Goal: Transaction & Acquisition: Book appointment/travel/reservation

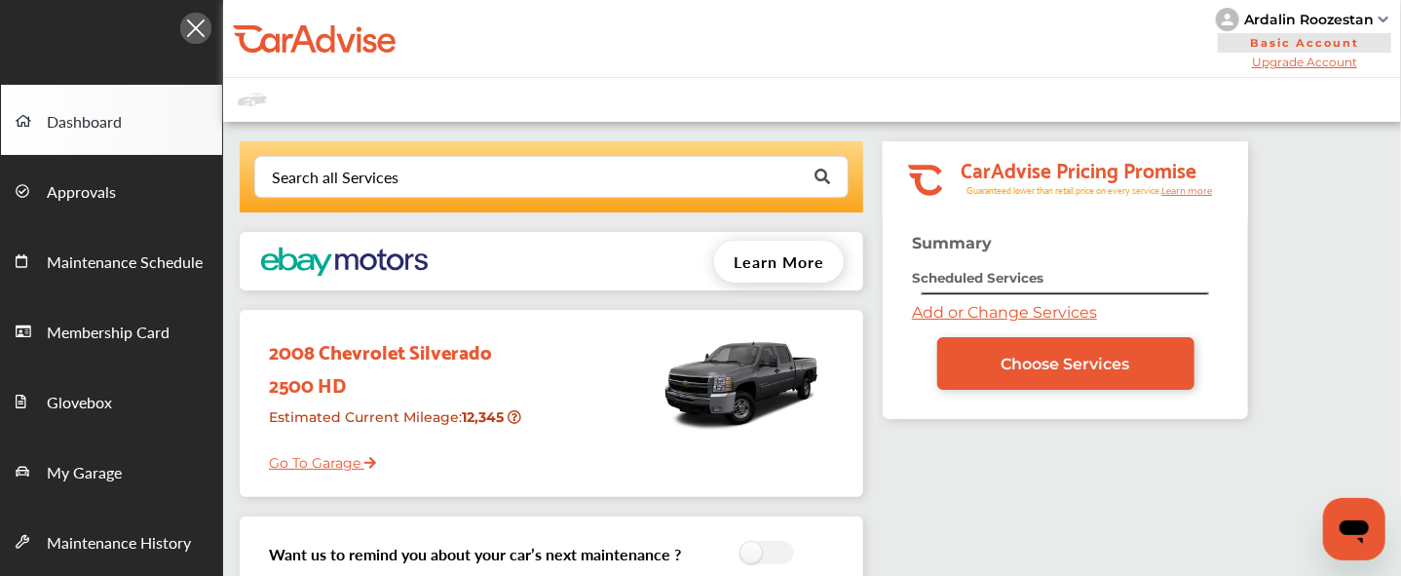
click at [927, 315] on link "Add or Change Services" at bounding box center [1004, 312] width 185 height 19
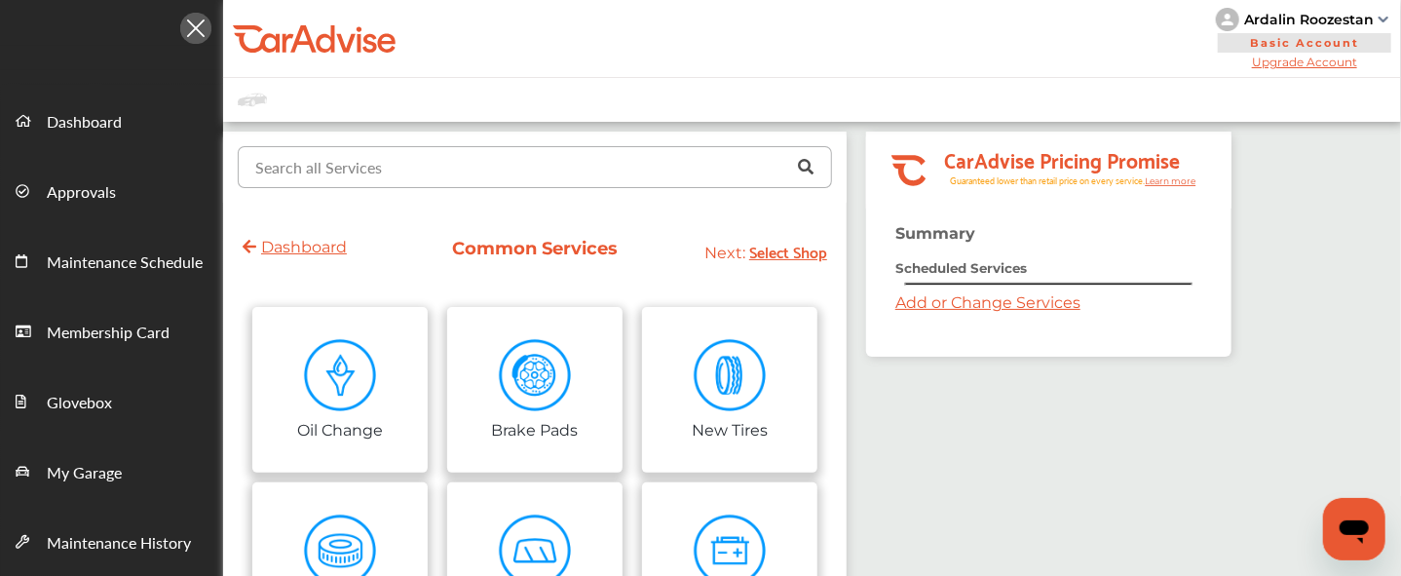
click at [452, 155] on input "text" at bounding box center [531, 166] width 582 height 38
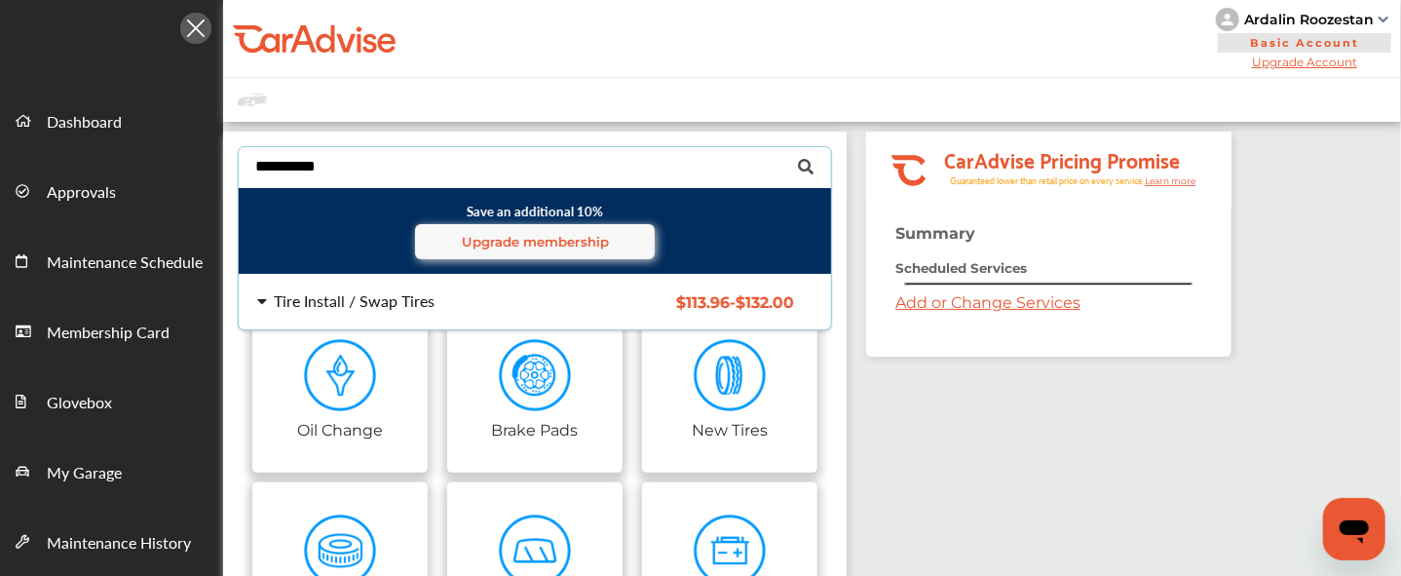
type input "**********"
click at [414, 305] on div "Tire Install / Swap Tires" at bounding box center [354, 301] width 161 height 16
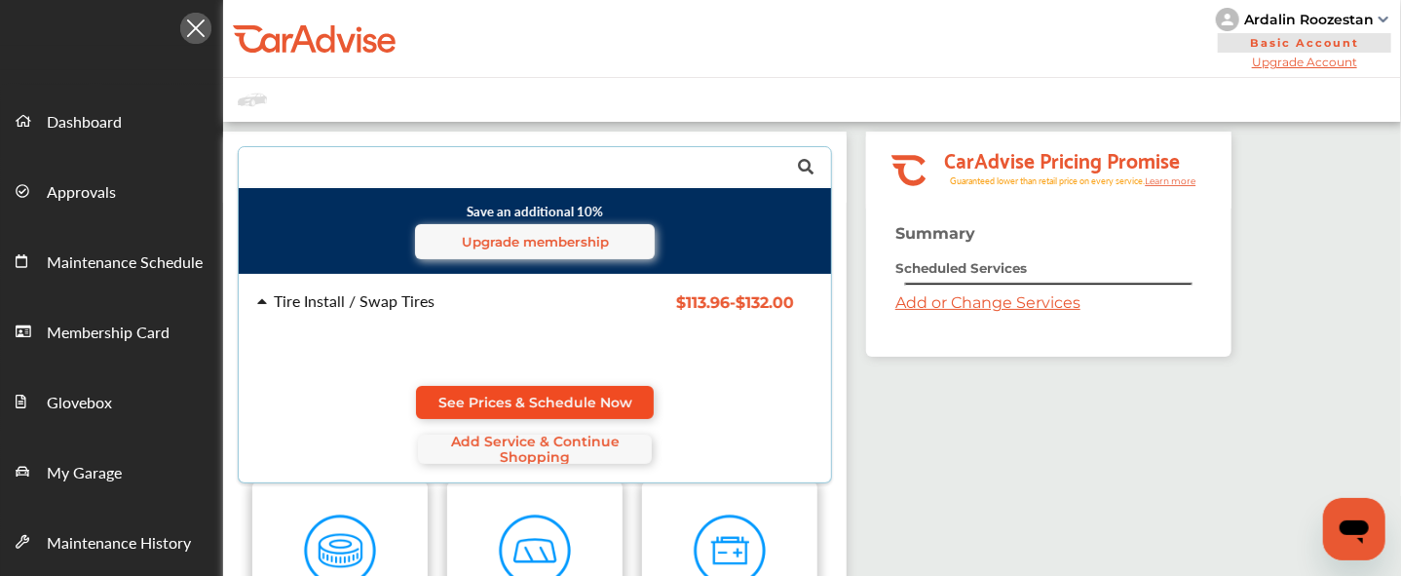
click at [546, 386] on link "See Prices & Schedule Now" at bounding box center [535, 402] width 238 height 33
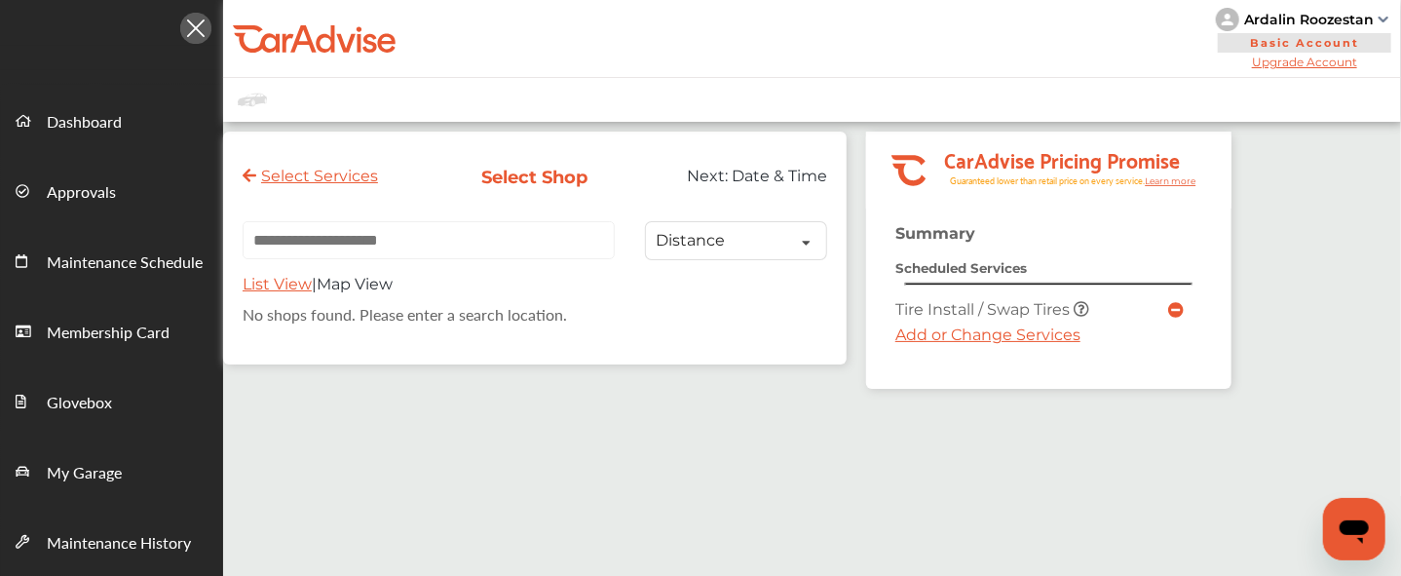
click at [917, 331] on link "Add or Change Services" at bounding box center [987, 334] width 185 height 19
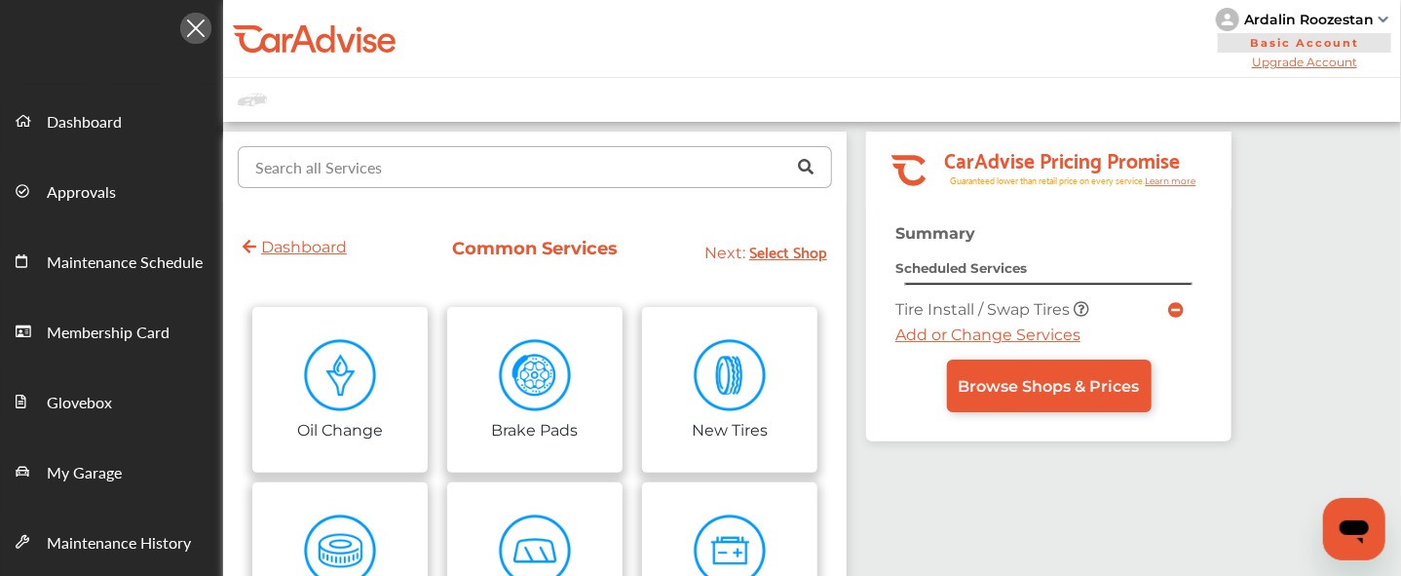
click at [347, 153] on input "text" at bounding box center [531, 166] width 582 height 38
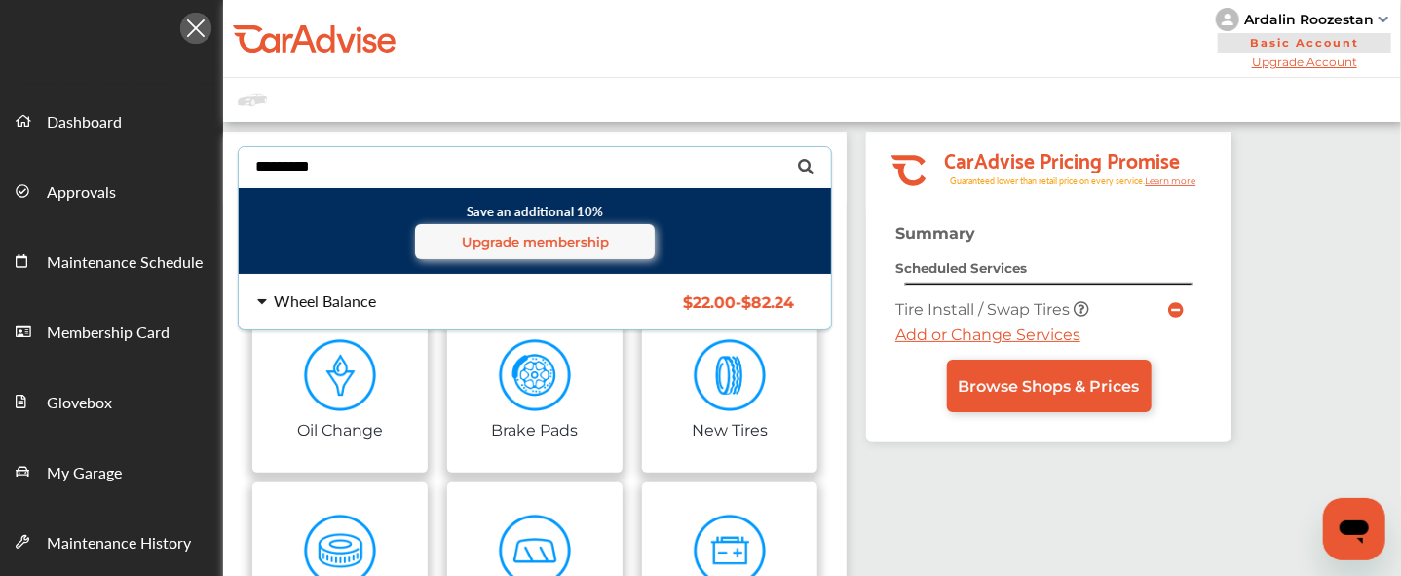
type input "*********"
click at [327, 294] on div "Wheel Balance" at bounding box center [325, 301] width 102 height 16
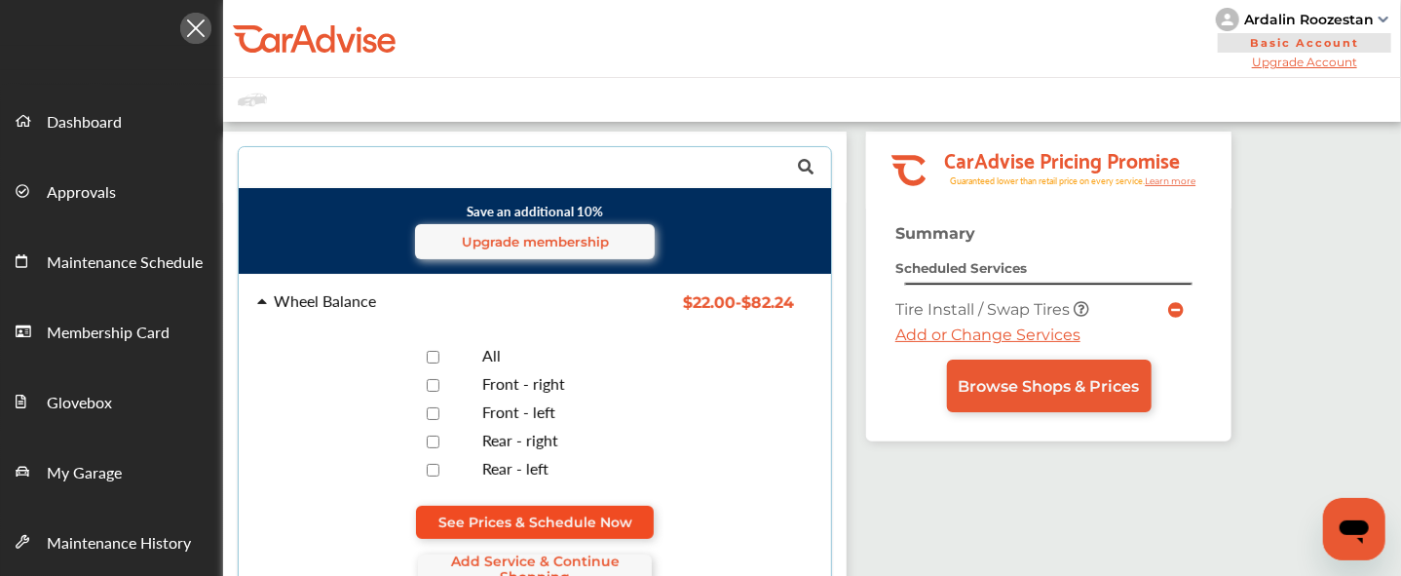
click at [542, 506] on link "See Prices & Schedule Now" at bounding box center [535, 522] width 238 height 33
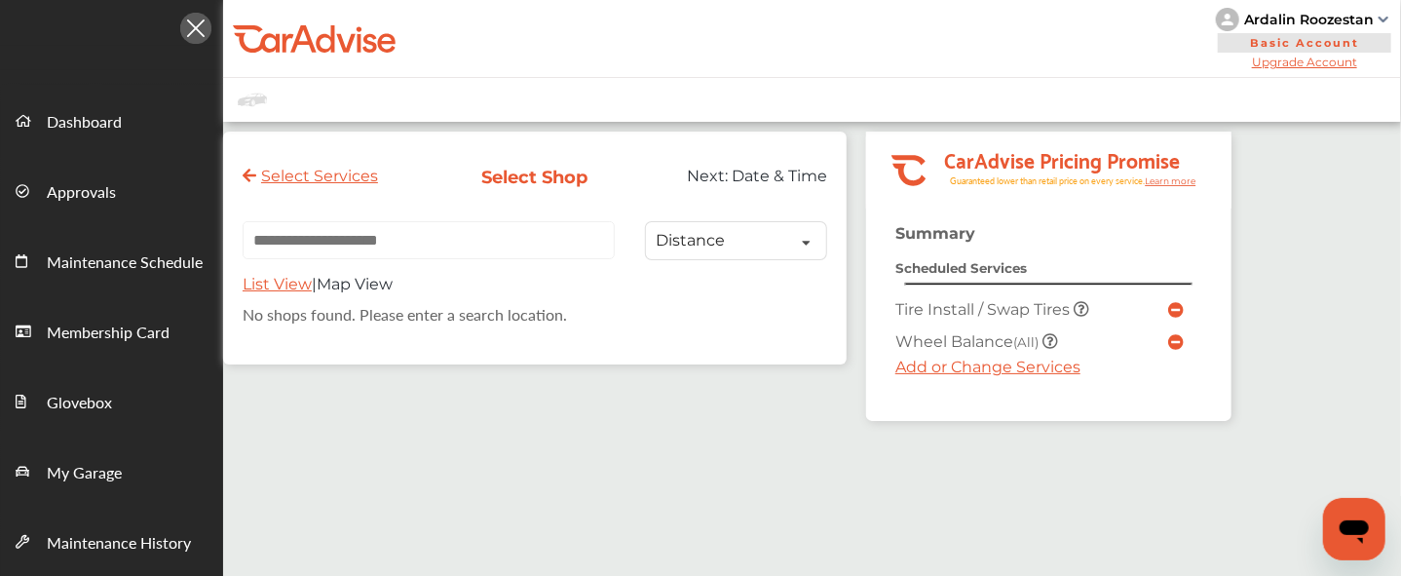
click at [912, 379] on div "Summary Scheduled Services Tire Install / Swap Tires Wheel Balance (All) Add or…" at bounding box center [1048, 322] width 365 height 197
click at [910, 372] on link "Add or Change Services" at bounding box center [987, 367] width 185 height 19
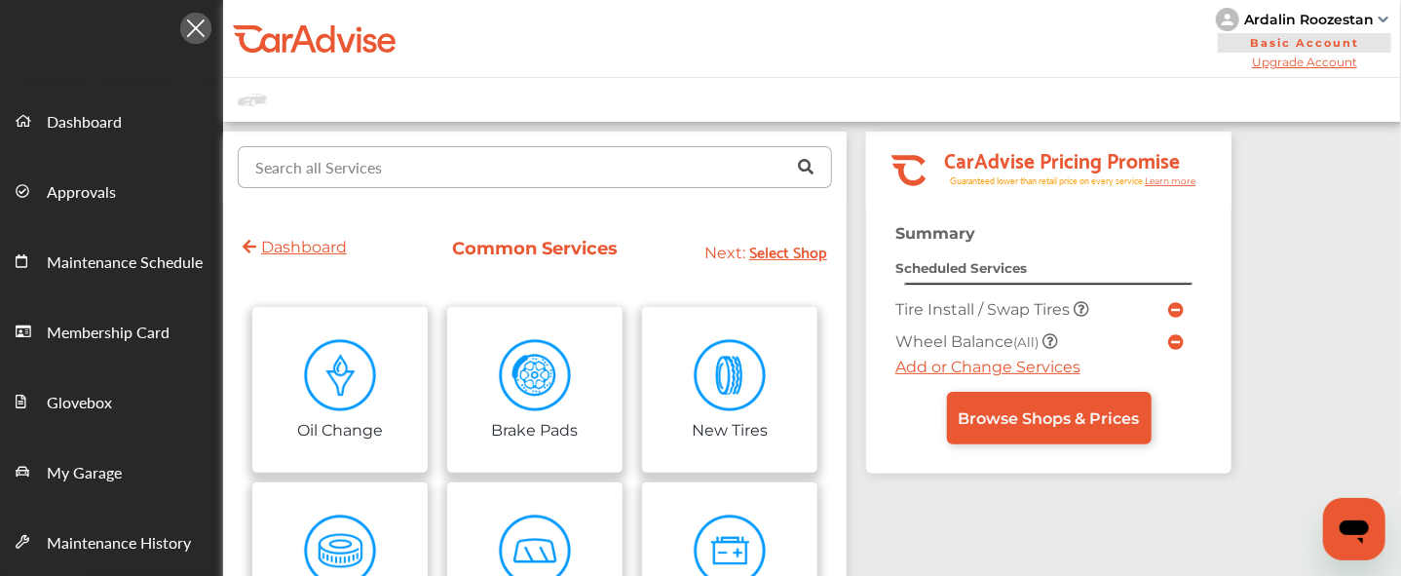
click at [428, 170] on input "text" at bounding box center [531, 166] width 582 height 38
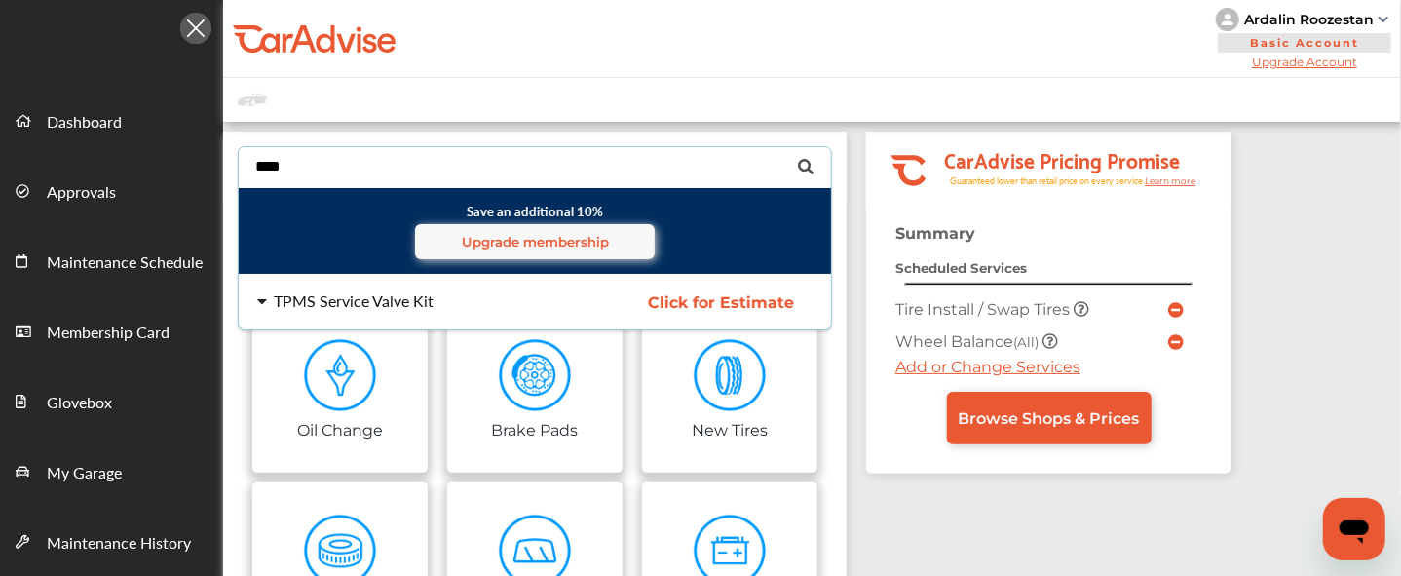
type input "****"
click at [419, 293] on div "TPMS Service Valve Kit" at bounding box center [354, 301] width 160 height 16
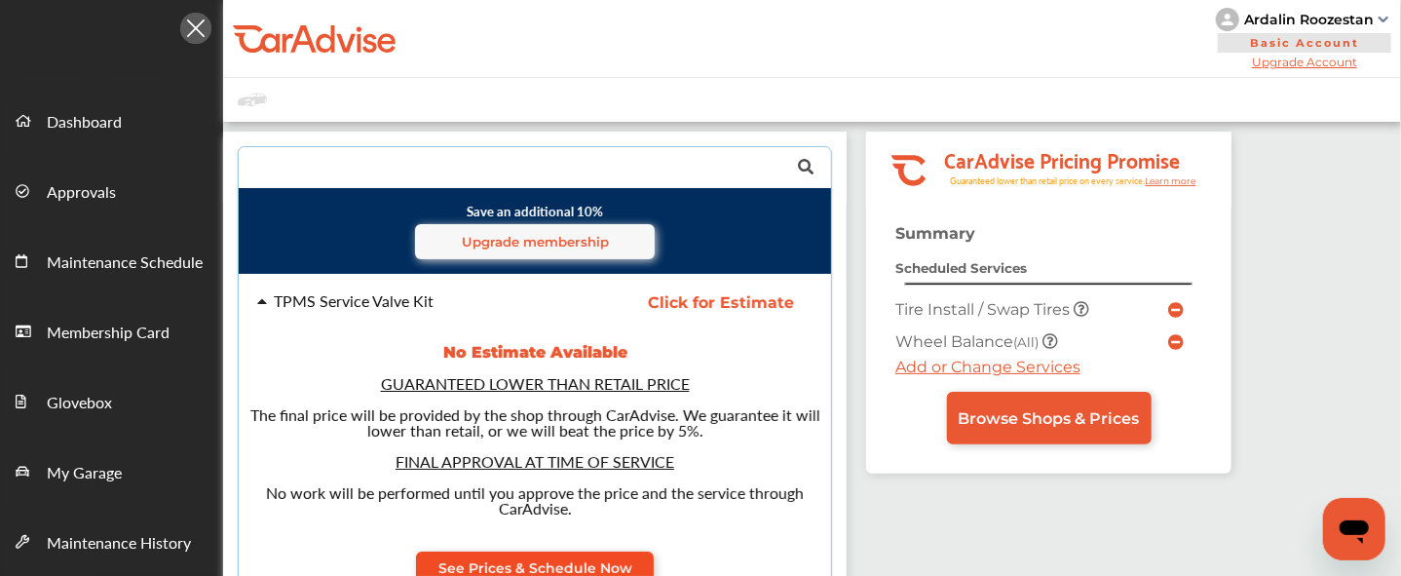
click at [535, 556] on link "See Prices & Schedule Now" at bounding box center [535, 567] width 238 height 33
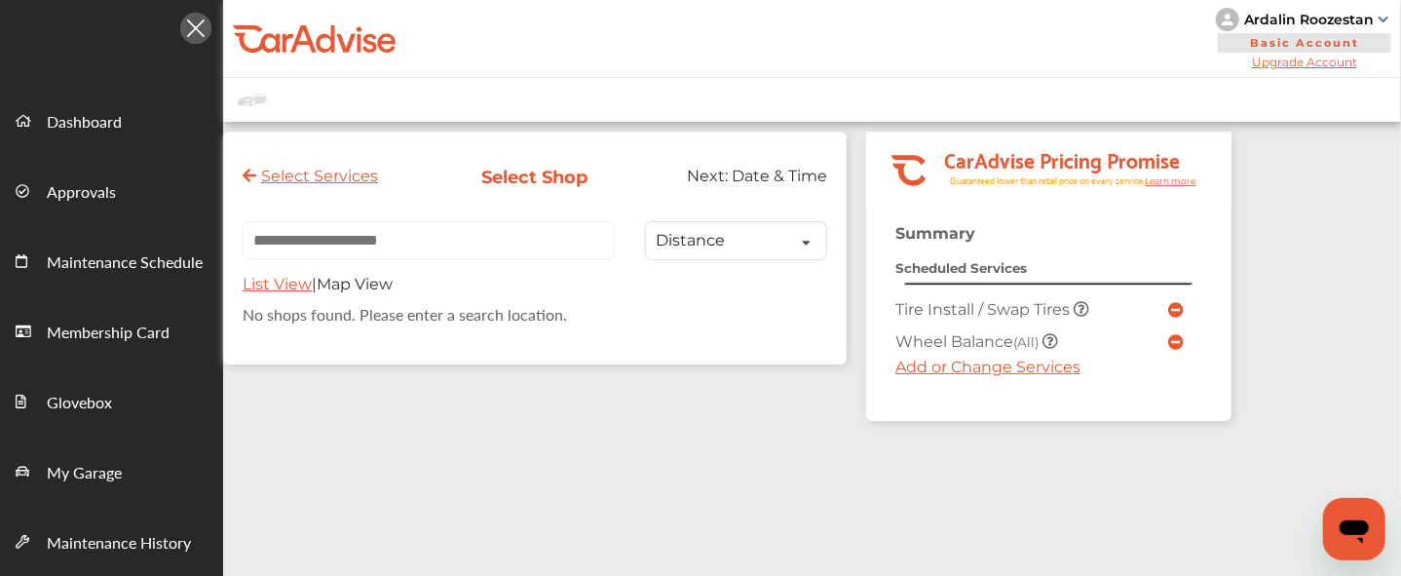
click at [814, 291] on div "List View | Map View" at bounding box center [535, 289] width 585 height 28
click at [473, 259] on input "text" at bounding box center [429, 240] width 372 height 38
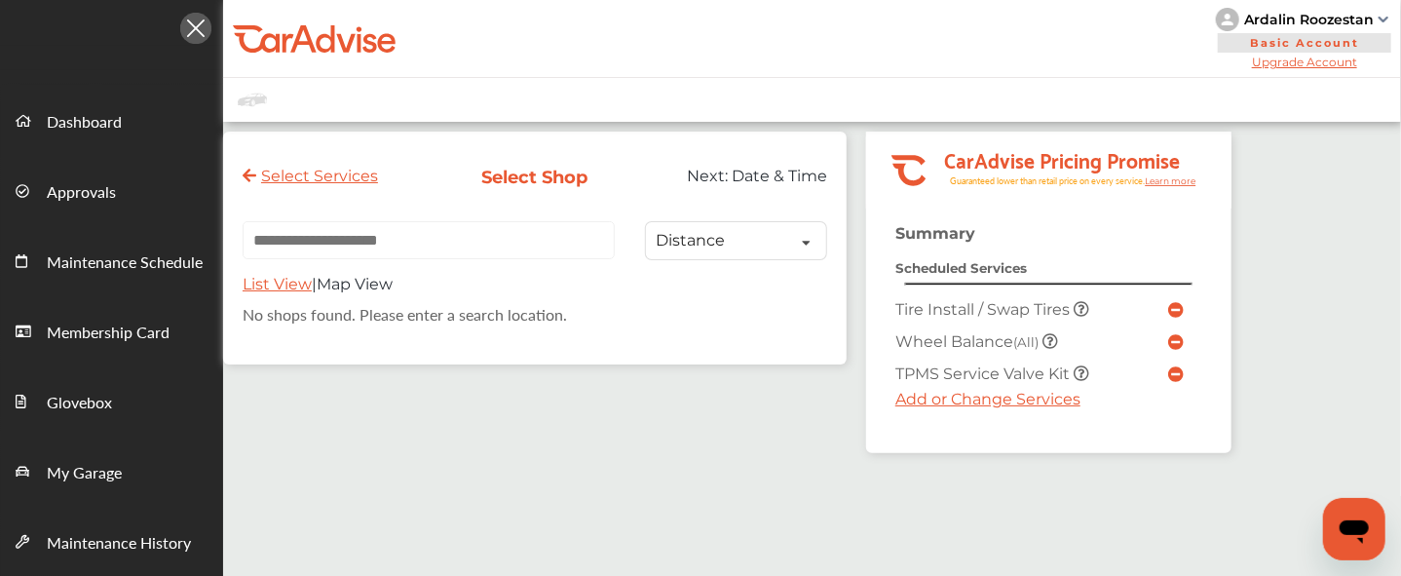
paste input "**********"
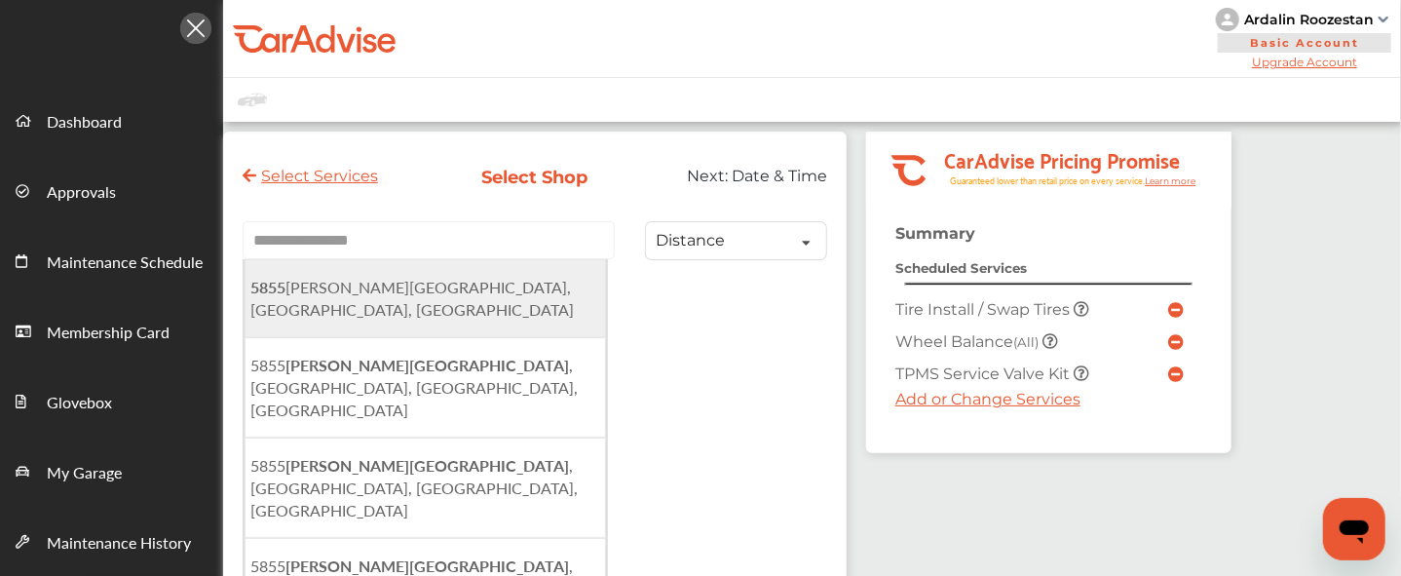
click at [448, 290] on span "[STREET_ADDRESS][PERSON_NAME]" at bounding box center [411, 298] width 323 height 45
type input "**********"
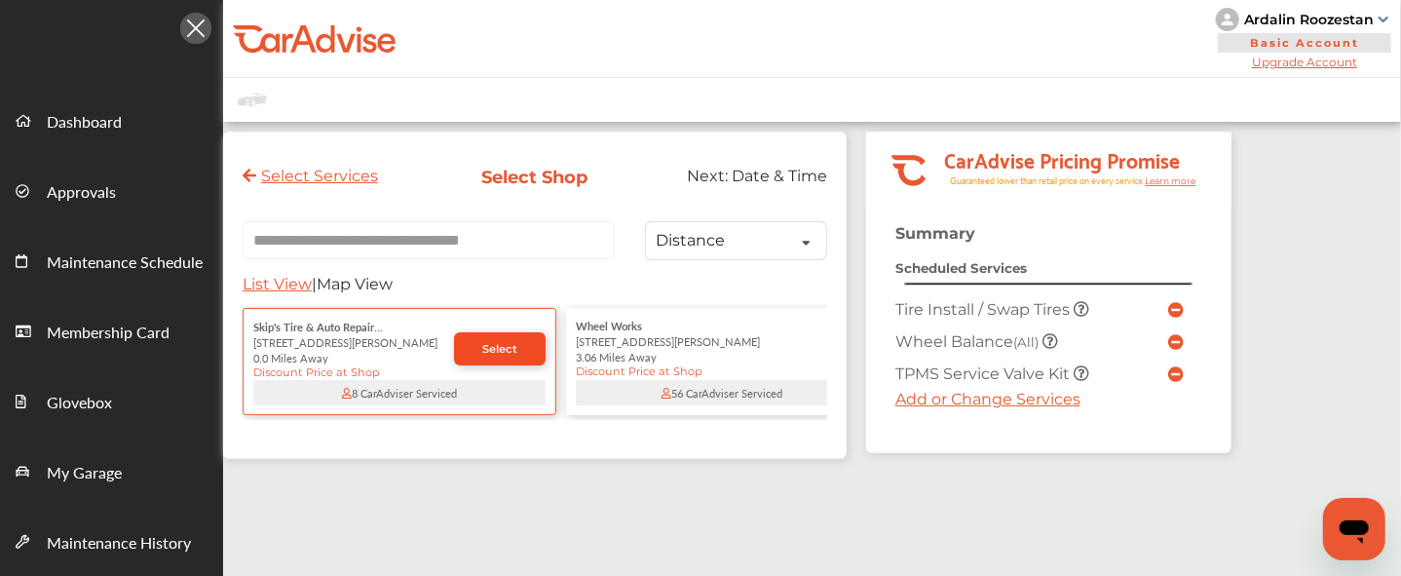
click at [506, 354] on span "Select" at bounding box center [499, 349] width 35 height 14
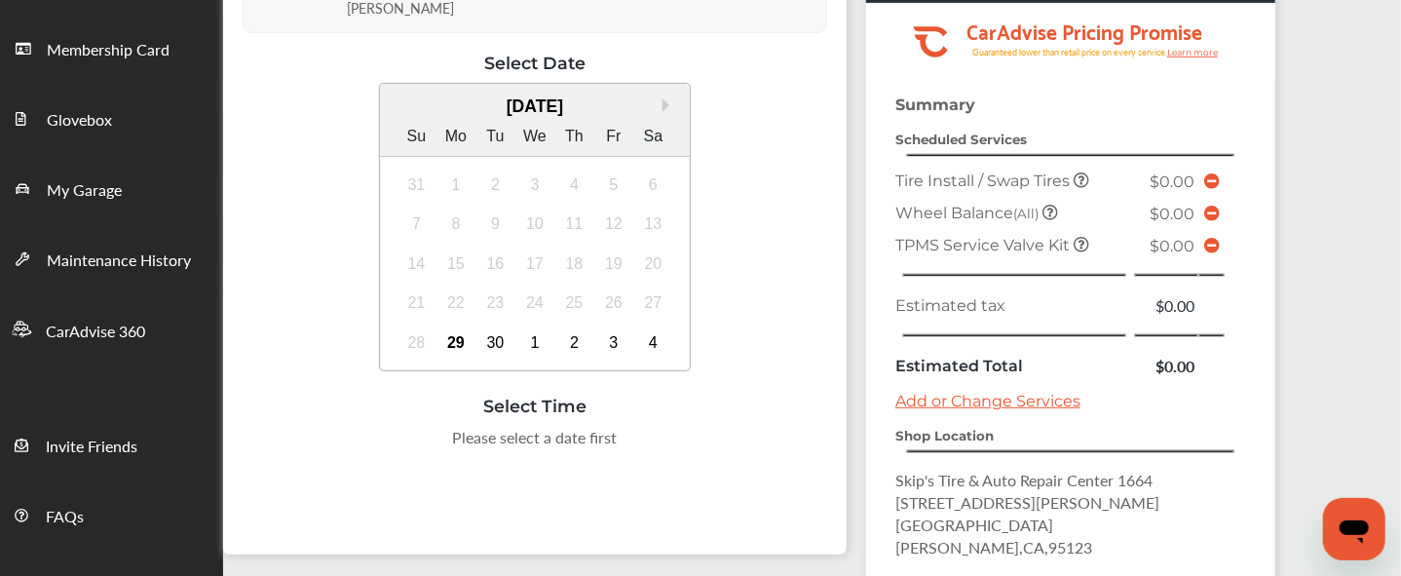
scroll to position [292, 0]
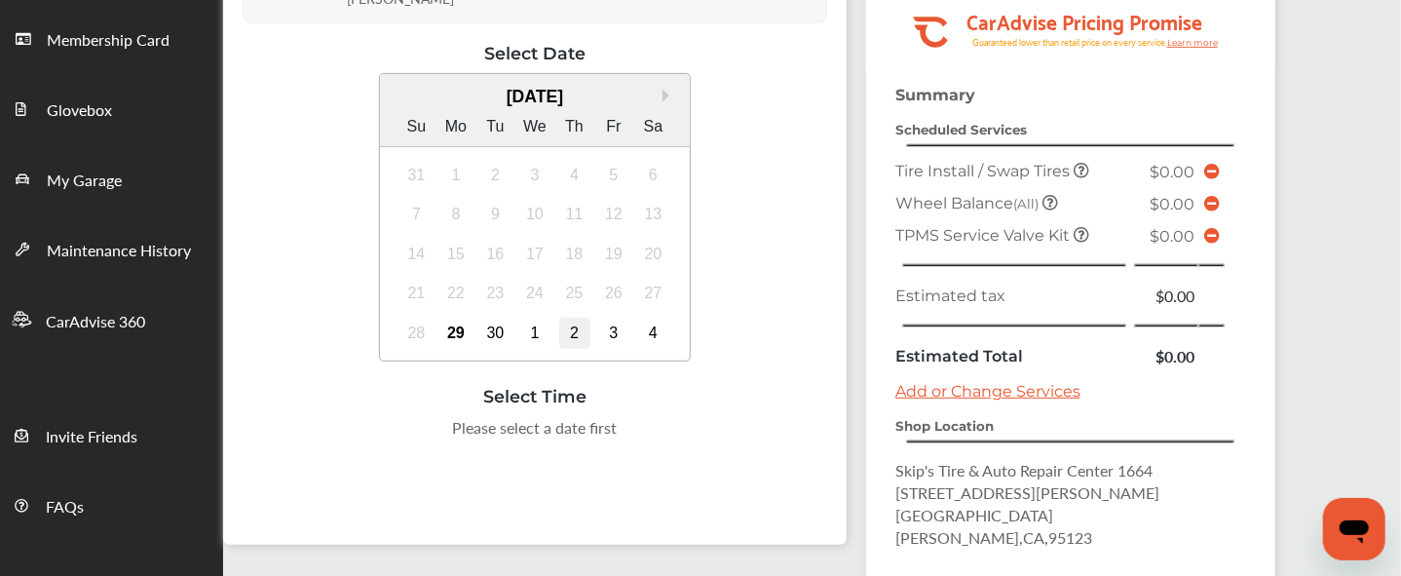
click at [575, 318] on div "2" at bounding box center [574, 333] width 31 height 31
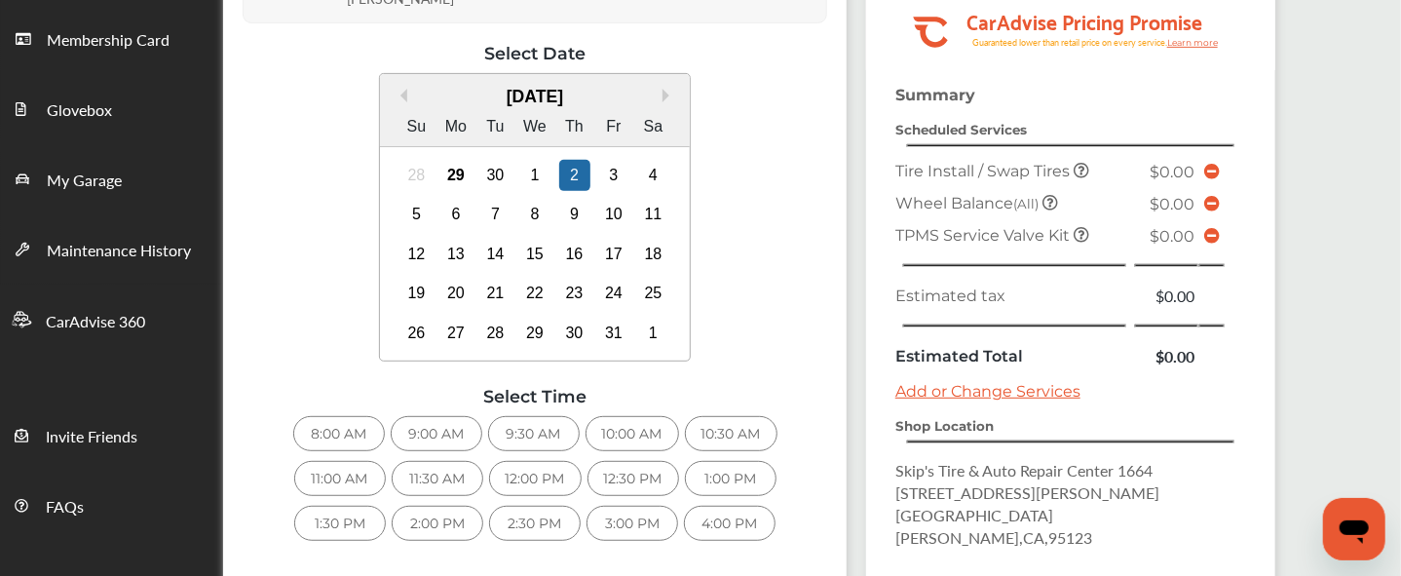
click at [294, 461] on div "11:00 AM" at bounding box center [340, 478] width 92 height 35
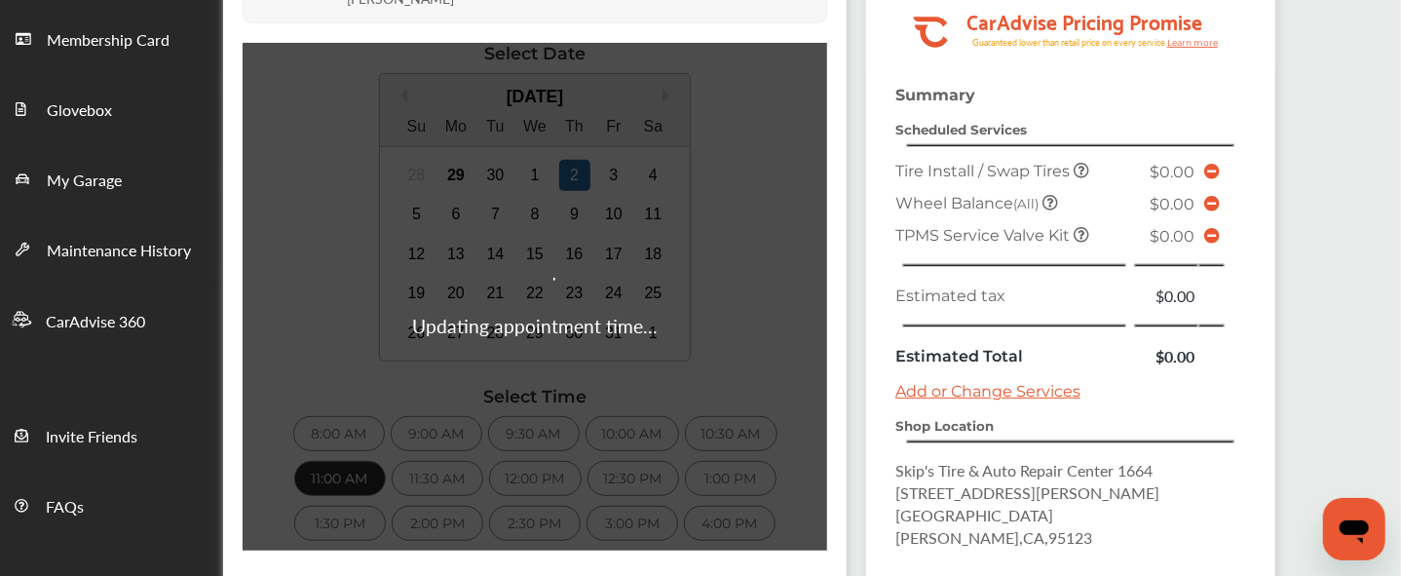
scroll to position [380, 0]
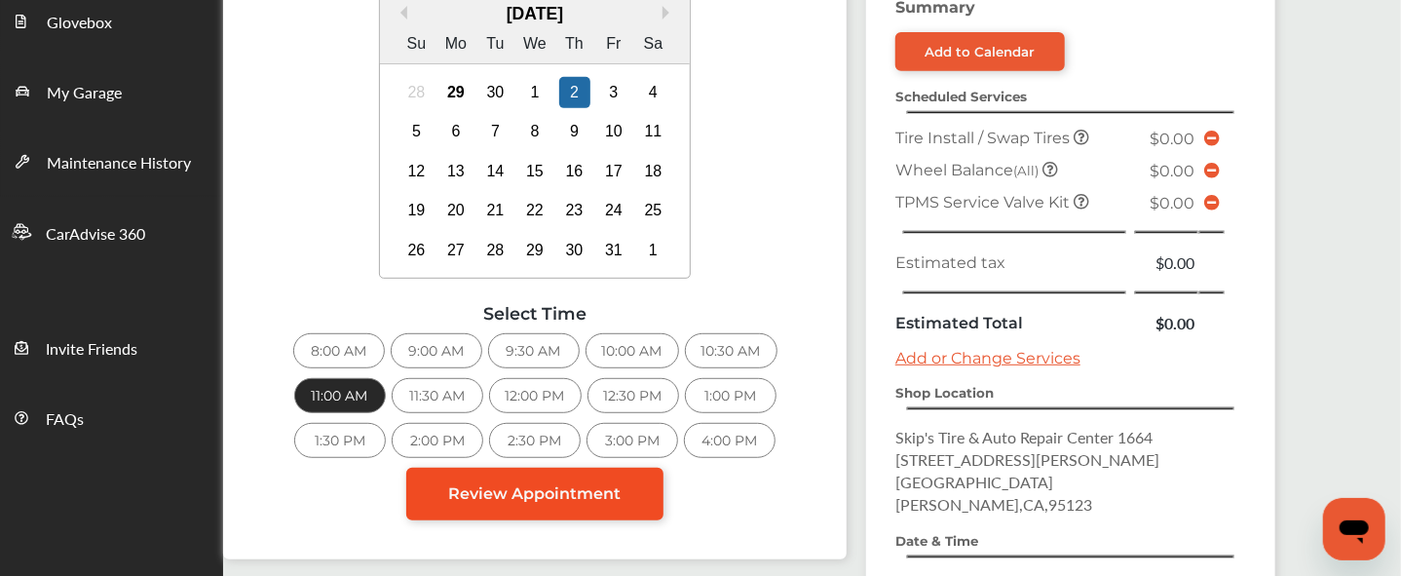
click at [547, 468] on link "Review Appointment" at bounding box center [534, 494] width 257 height 53
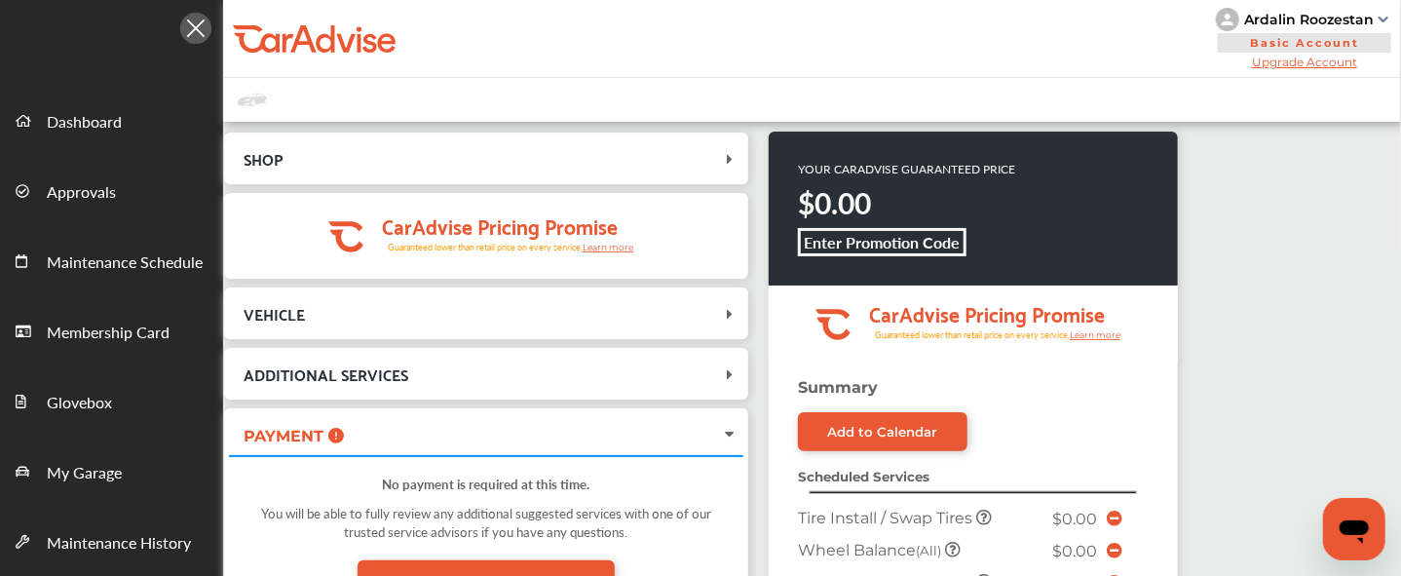
scroll to position [621, 0]
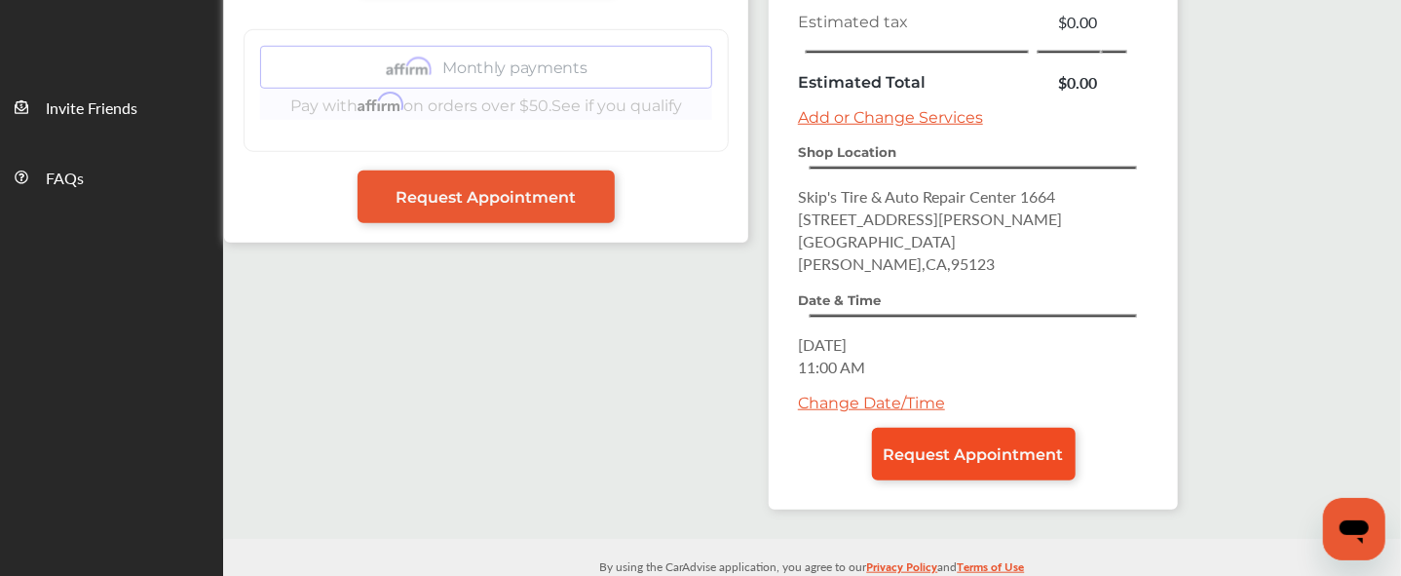
click at [964, 445] on span "Request Appointment" at bounding box center [974, 454] width 180 height 19
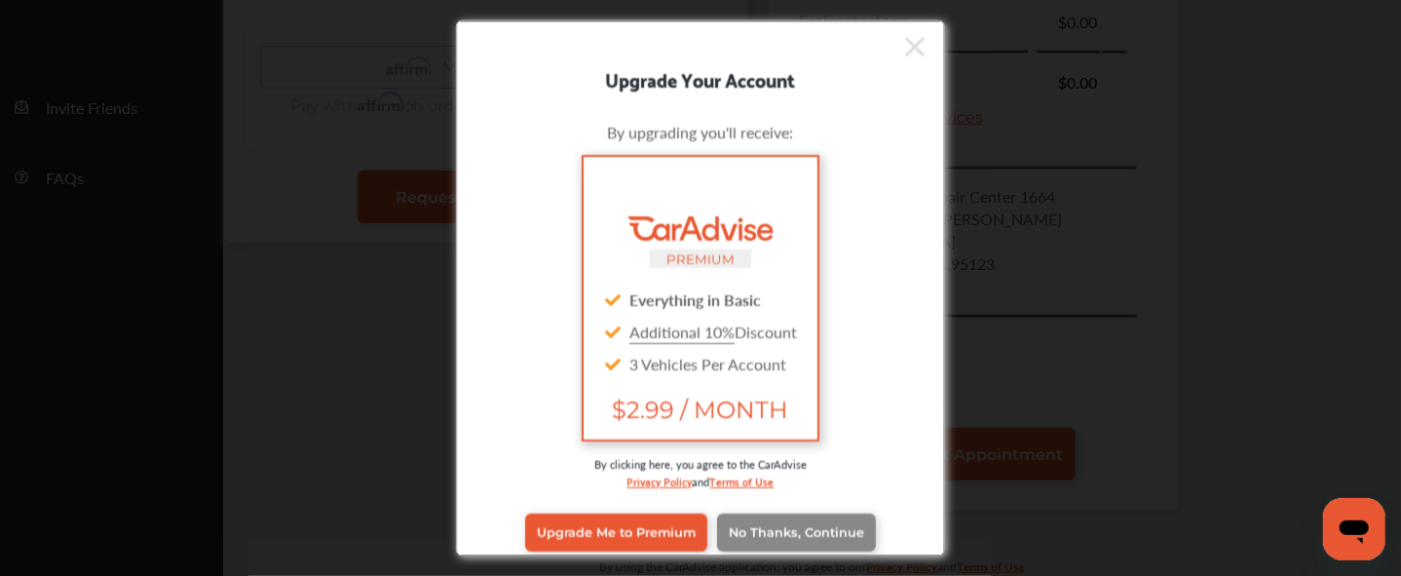
click at [822, 525] on span "No Thanks, Continue" at bounding box center [796, 532] width 135 height 15
